Goal: Transaction & Acquisition: Purchase product/service

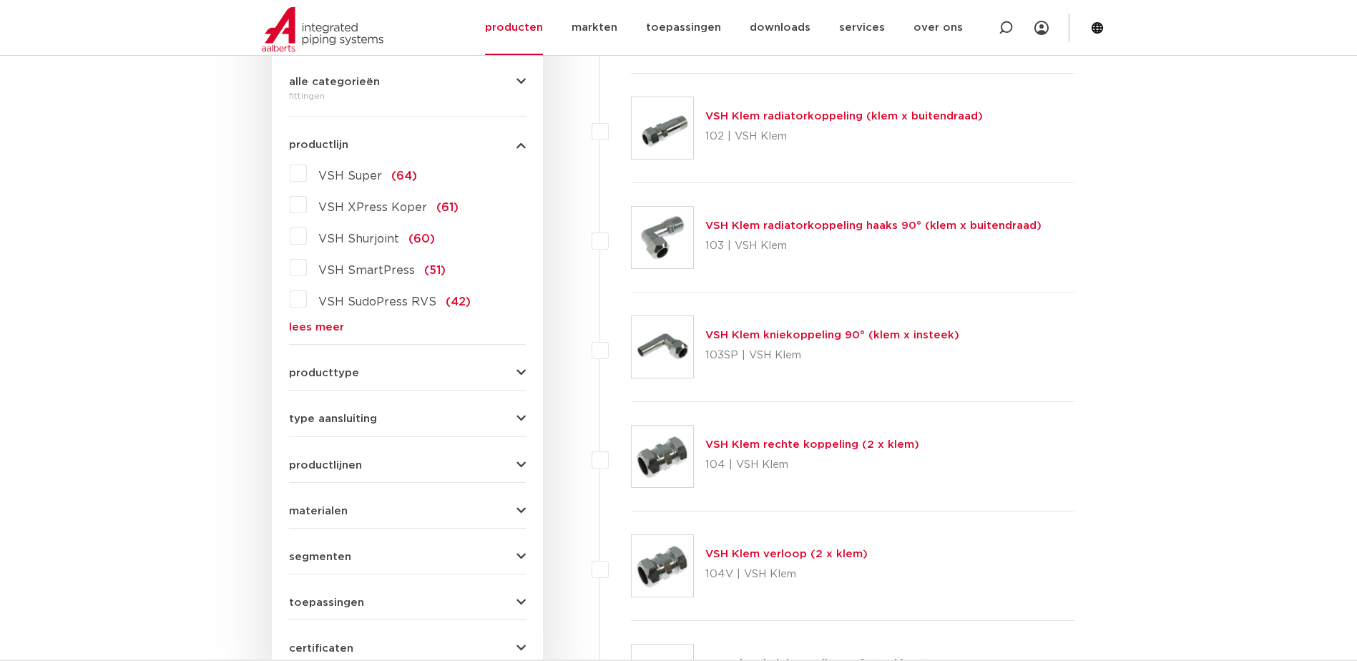
scroll to position [417, 0]
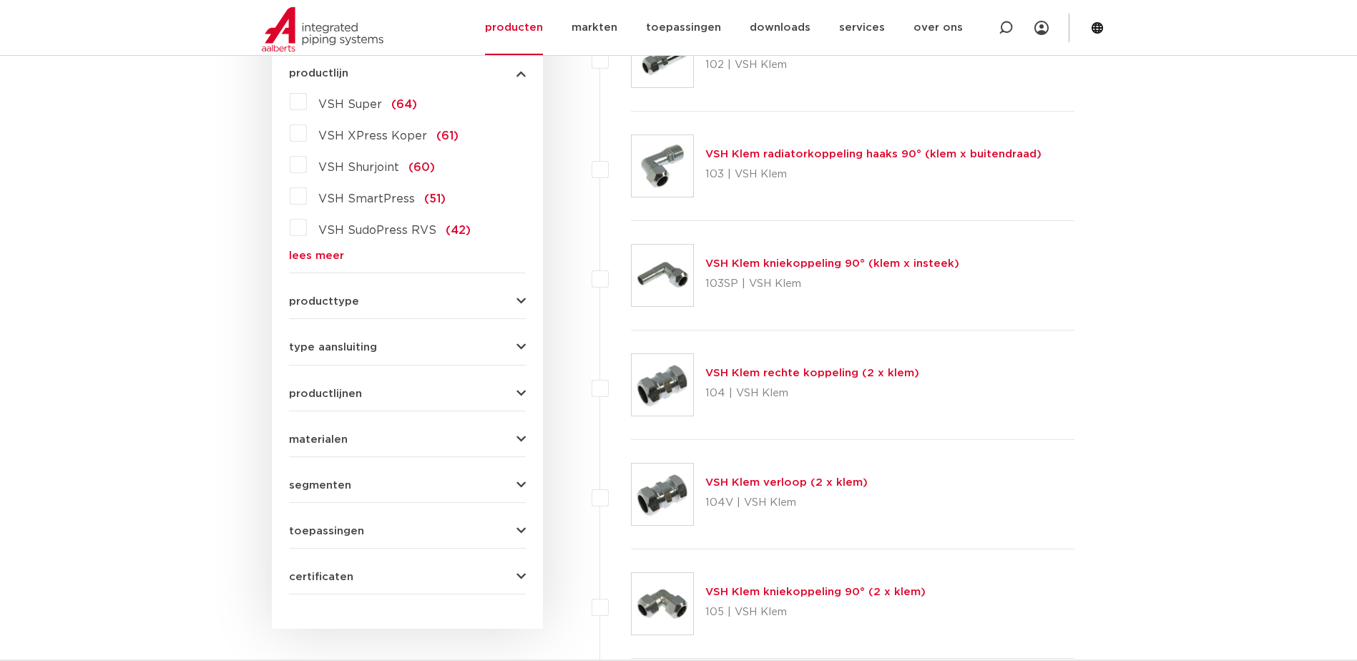
click at [365, 106] on span "VSH Super" at bounding box center [350, 104] width 64 height 11
click at [0, 0] on input "VSH Super (64)" at bounding box center [0, 0] width 0 height 0
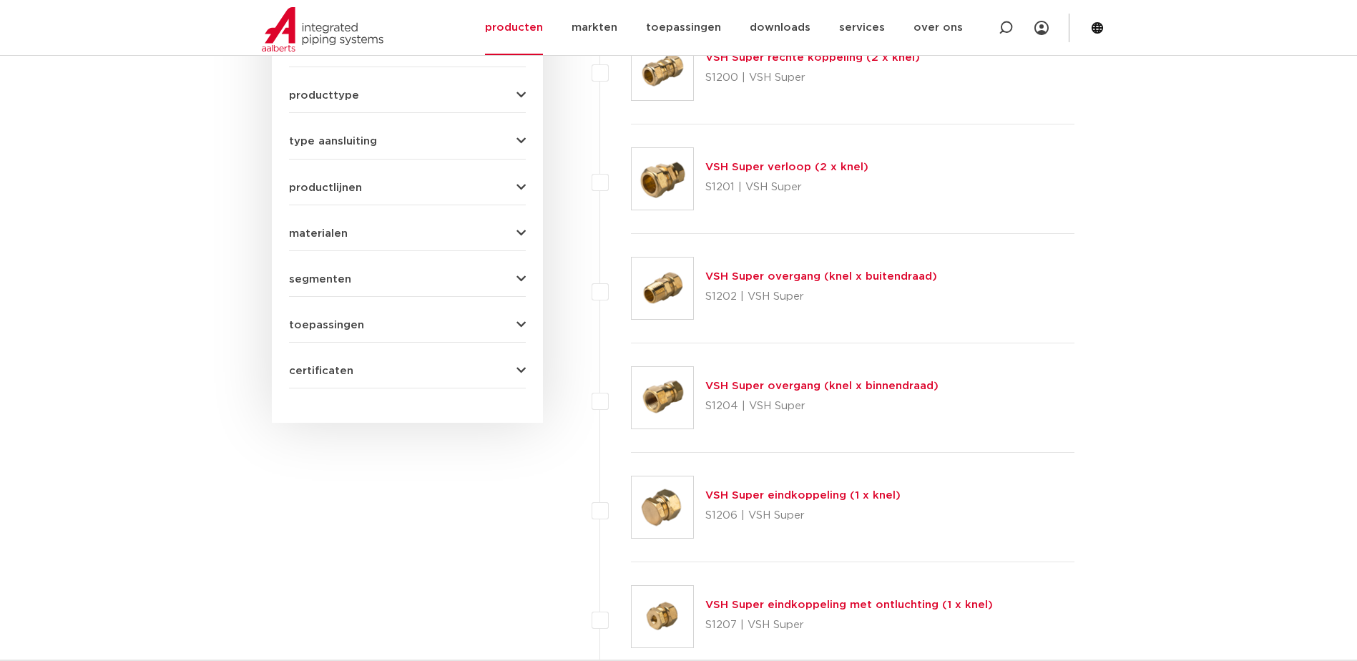
scroll to position [560, 0]
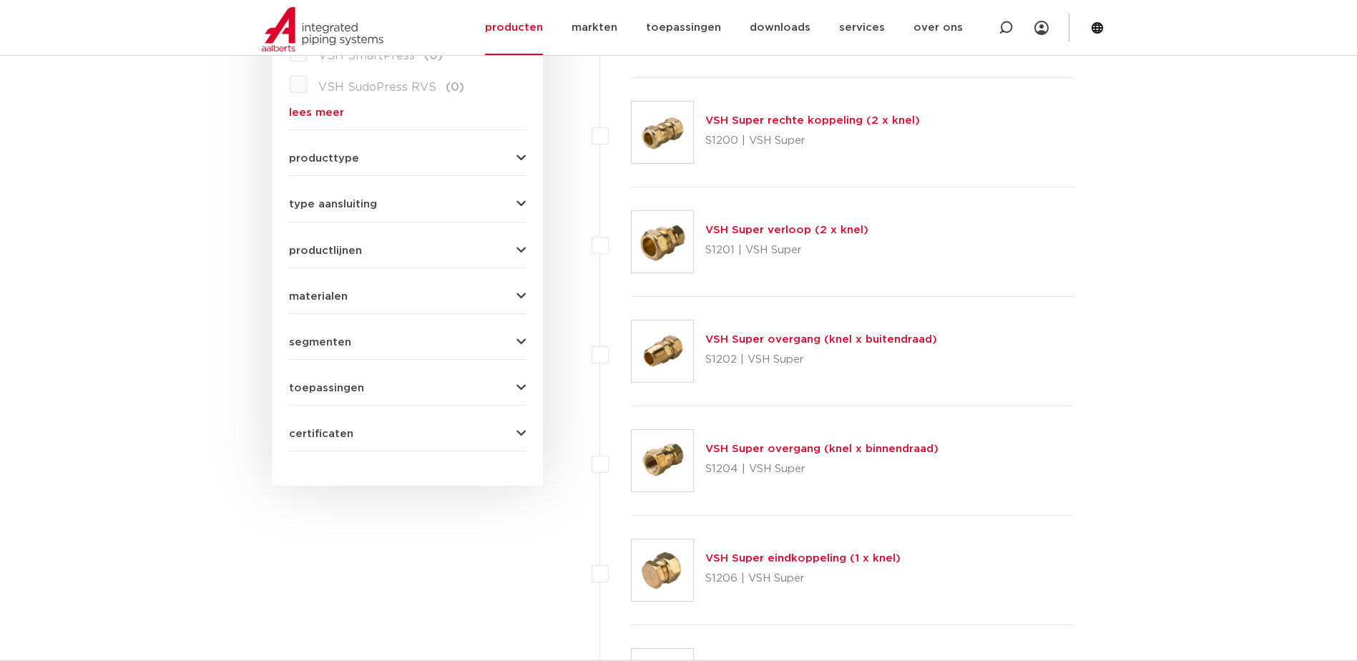
click at [805, 124] on link "VSH Super rechte koppeling (2 x knel)" at bounding box center [813, 120] width 215 height 11
click at [805, 123] on link "VSH Super rechte koppeling (2 x knel)" at bounding box center [813, 120] width 215 height 11
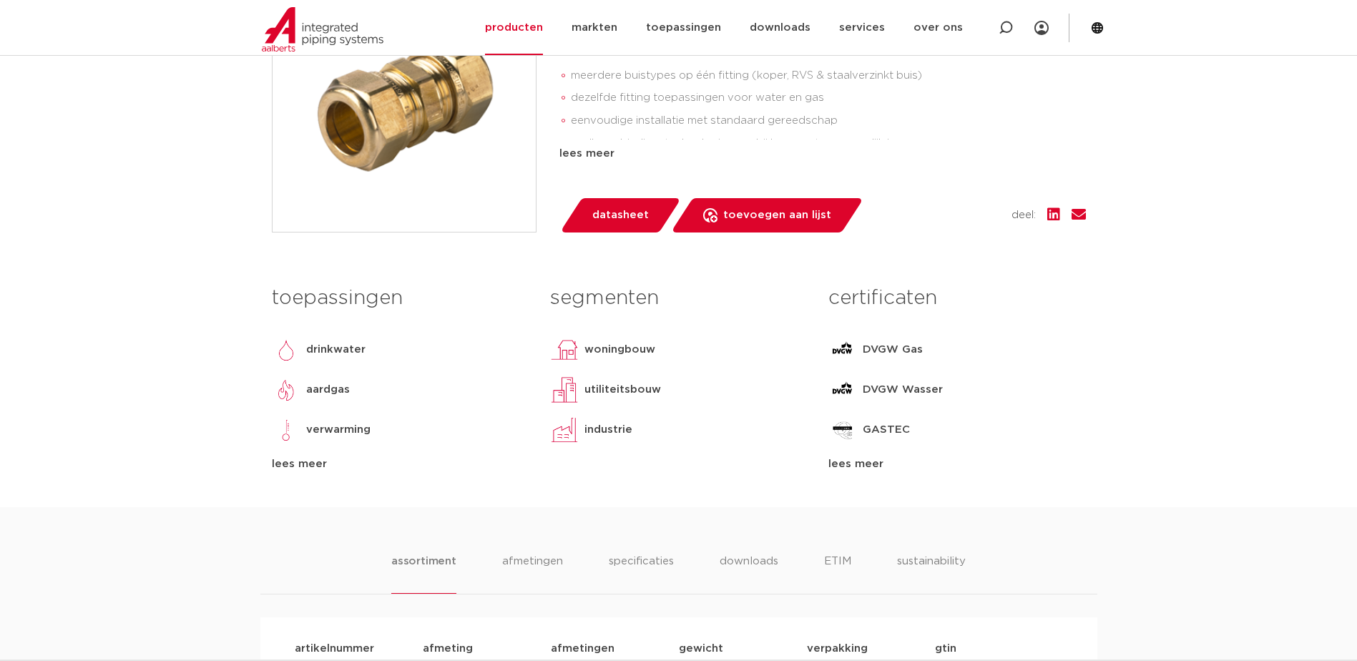
scroll to position [143, 0]
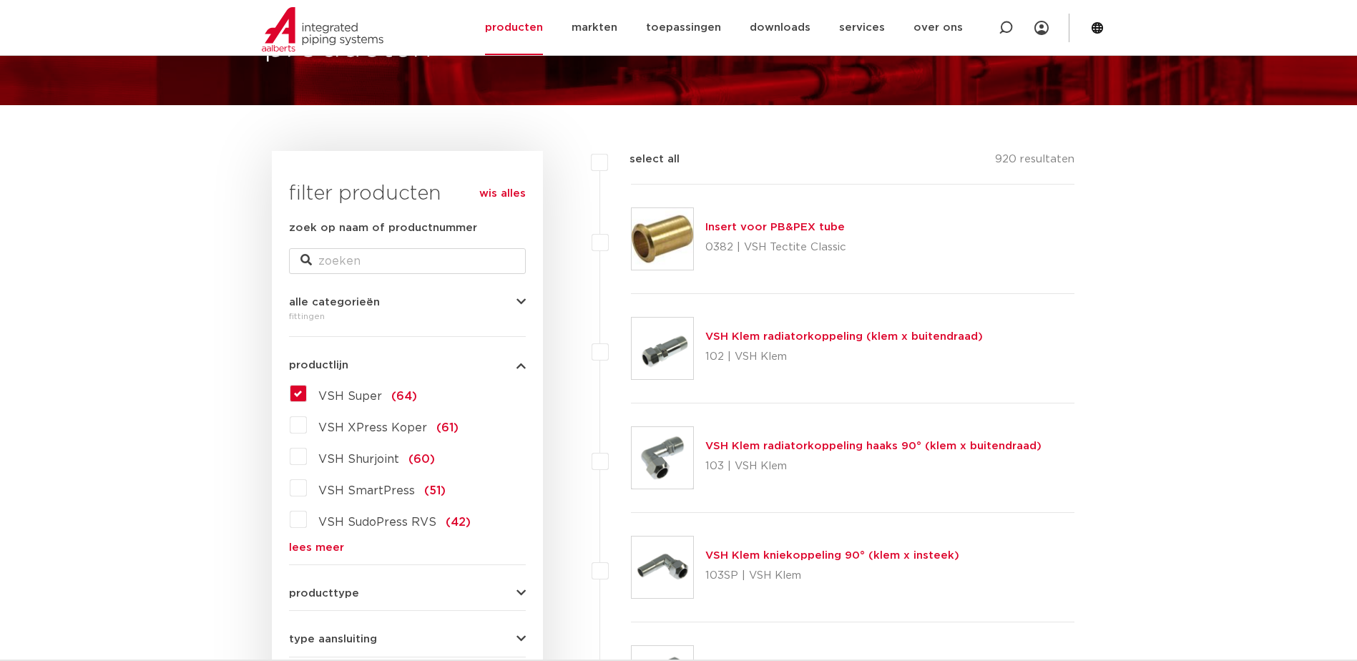
scroll to position [143, 0]
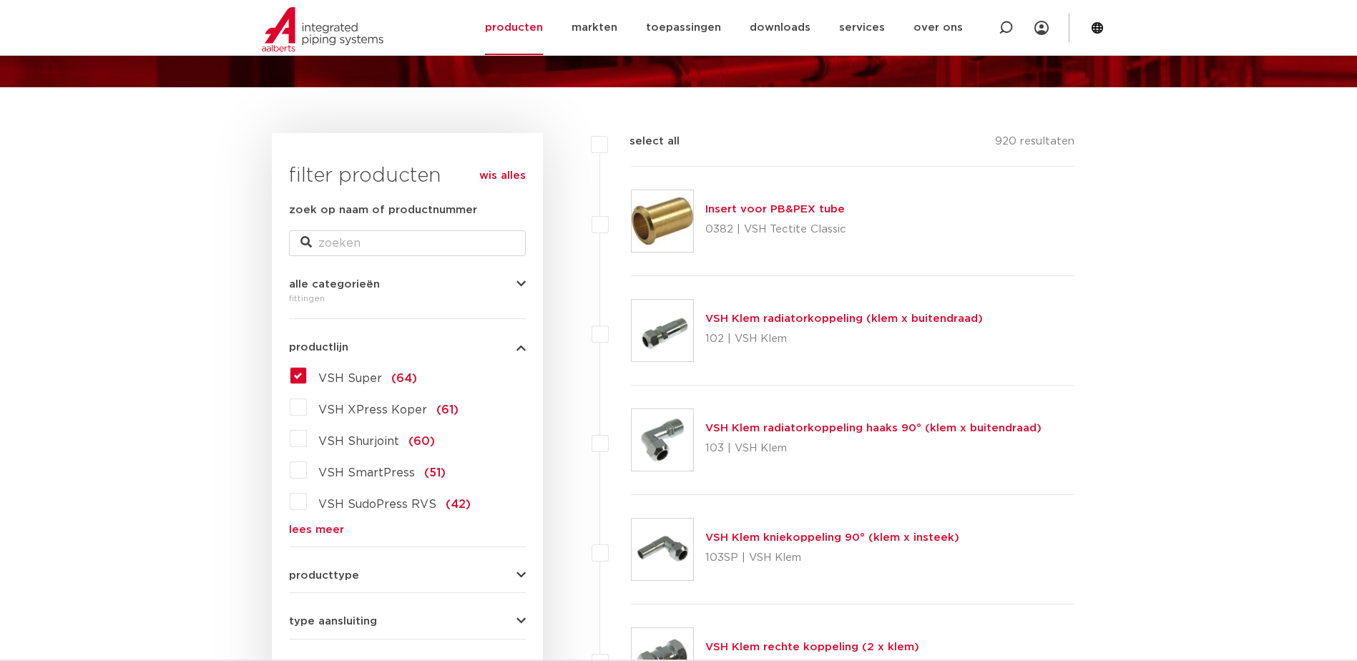
click at [349, 373] on span "VSH Super" at bounding box center [350, 378] width 64 height 11
click at [0, 0] on input "VSH Super (64)" at bounding box center [0, 0] width 0 height 0
click at [344, 381] on span "VSH Super" at bounding box center [350, 378] width 64 height 11
click at [307, 369] on label "VSH Super (64)" at bounding box center [362, 375] width 110 height 23
click at [0, 0] on input "VSH Super (64)" at bounding box center [0, 0] width 0 height 0
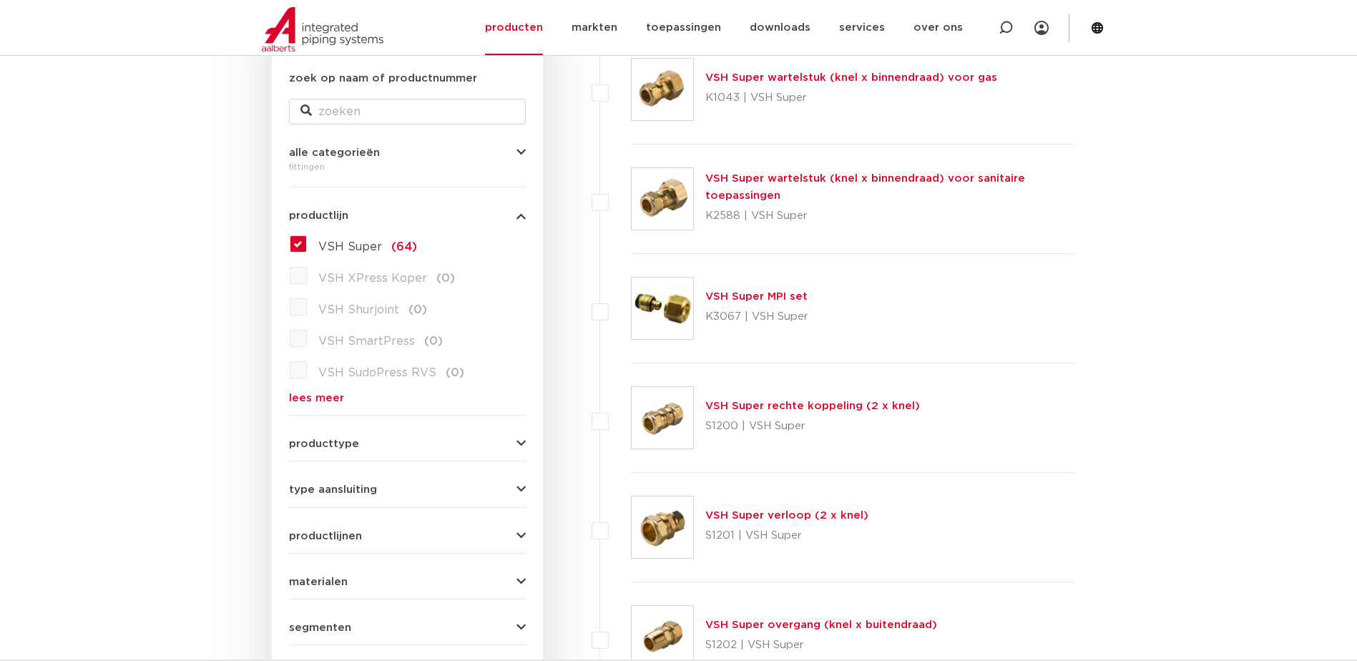
scroll to position [286, 0]
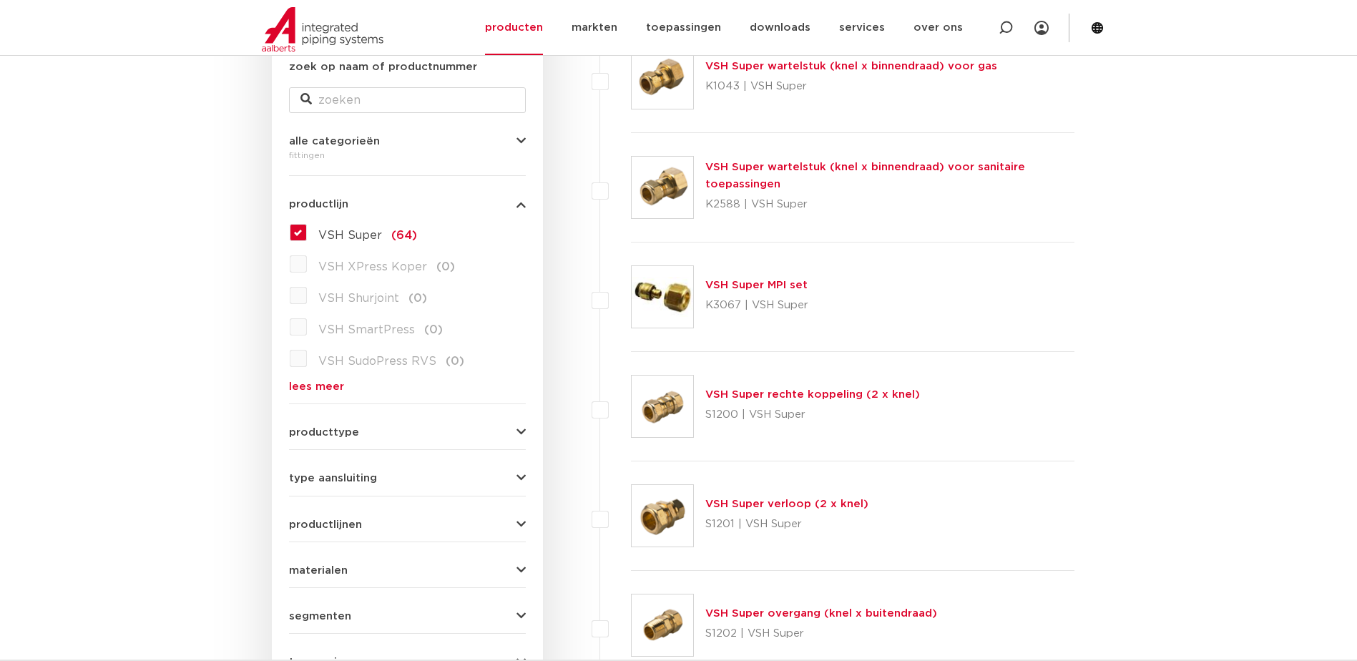
click at [723, 509] on link "VSH Super verloop (2 x knel)" at bounding box center [787, 504] width 163 height 11
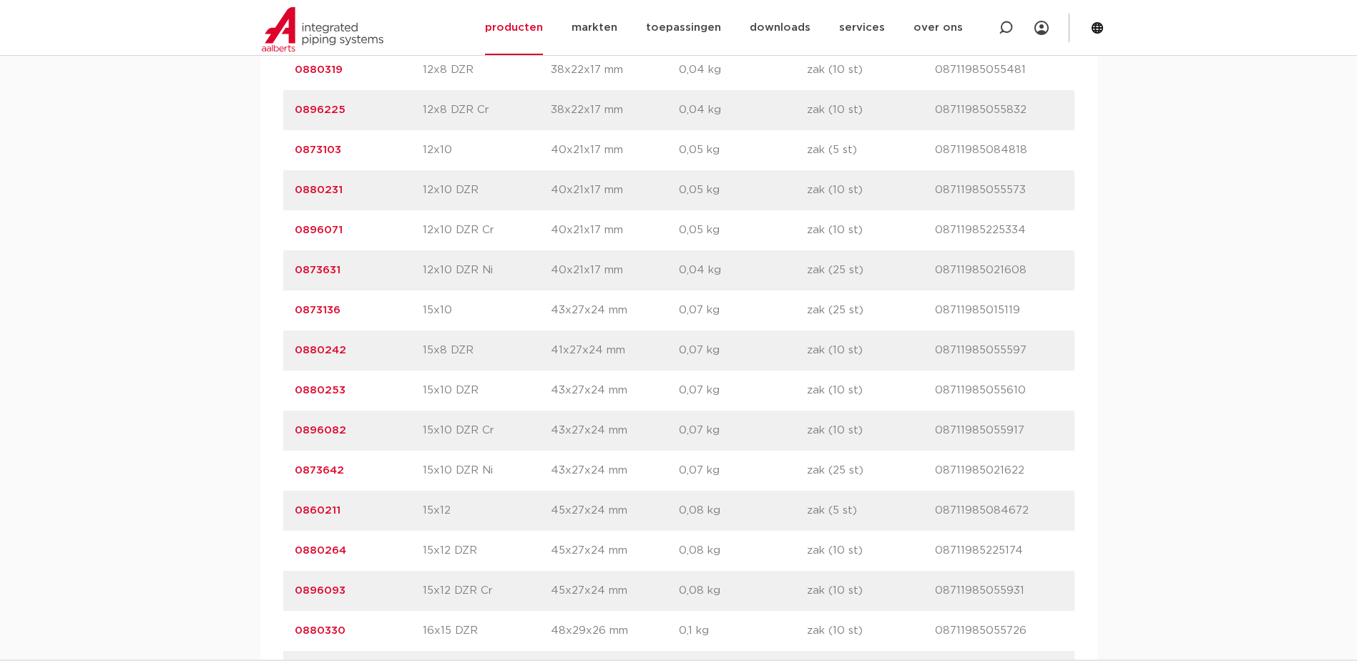
scroll to position [859, 0]
